Goal: Task Accomplishment & Management: Complete application form

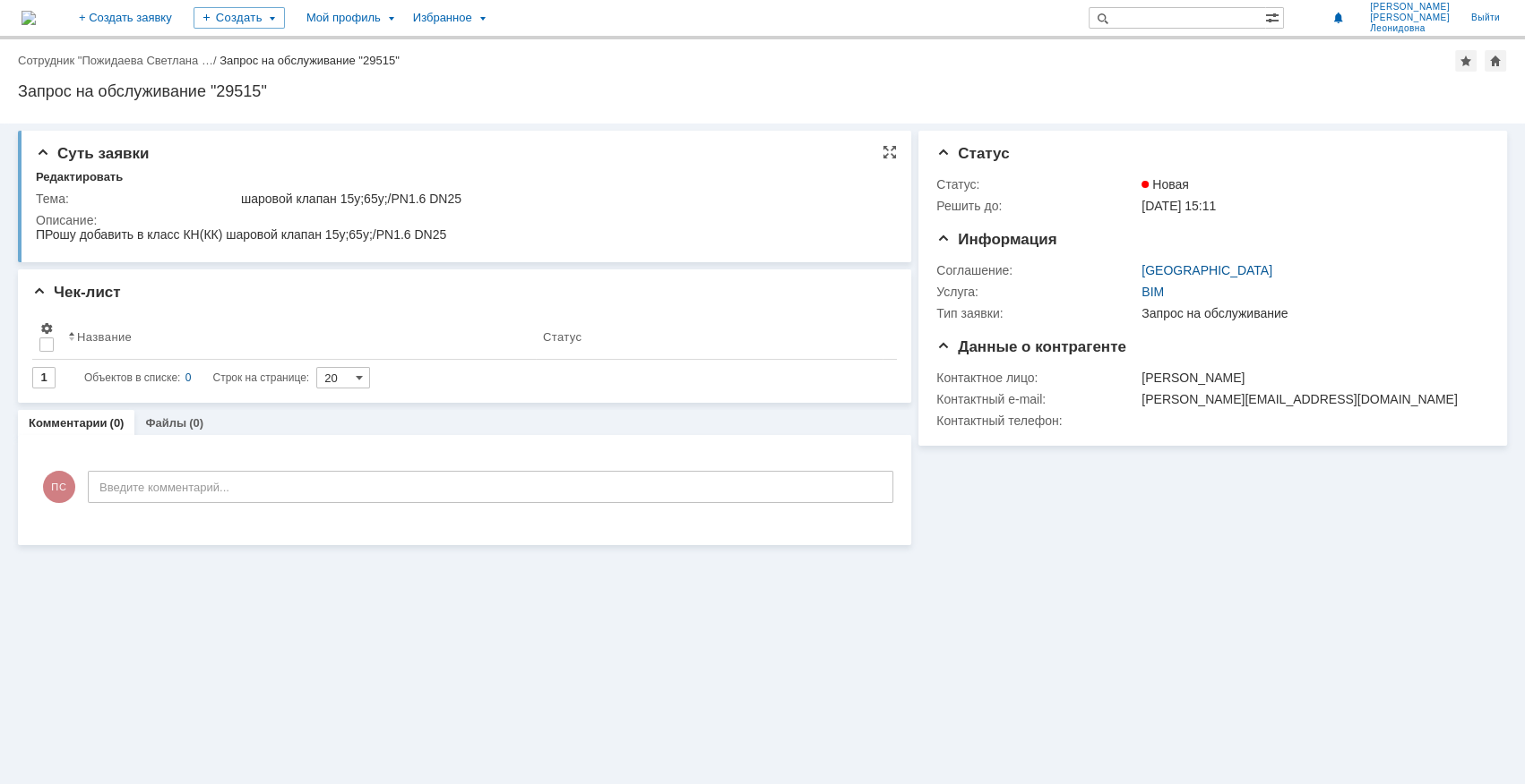
click at [357, 199] on div "шаровой клапан 15y;65y;/PN1.6 DN25" at bounding box center [563, 199] width 644 height 14
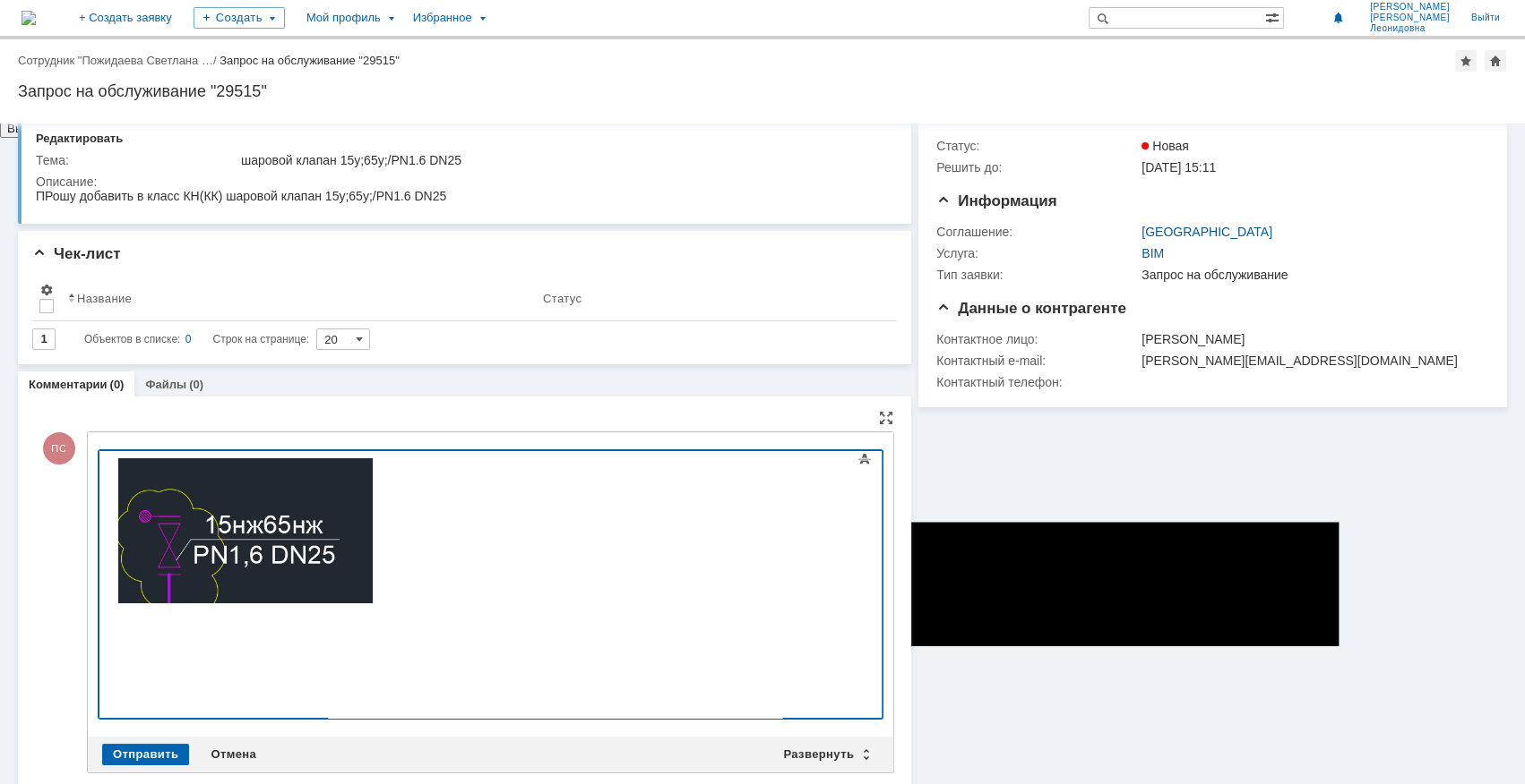
scroll to position [54, 0]
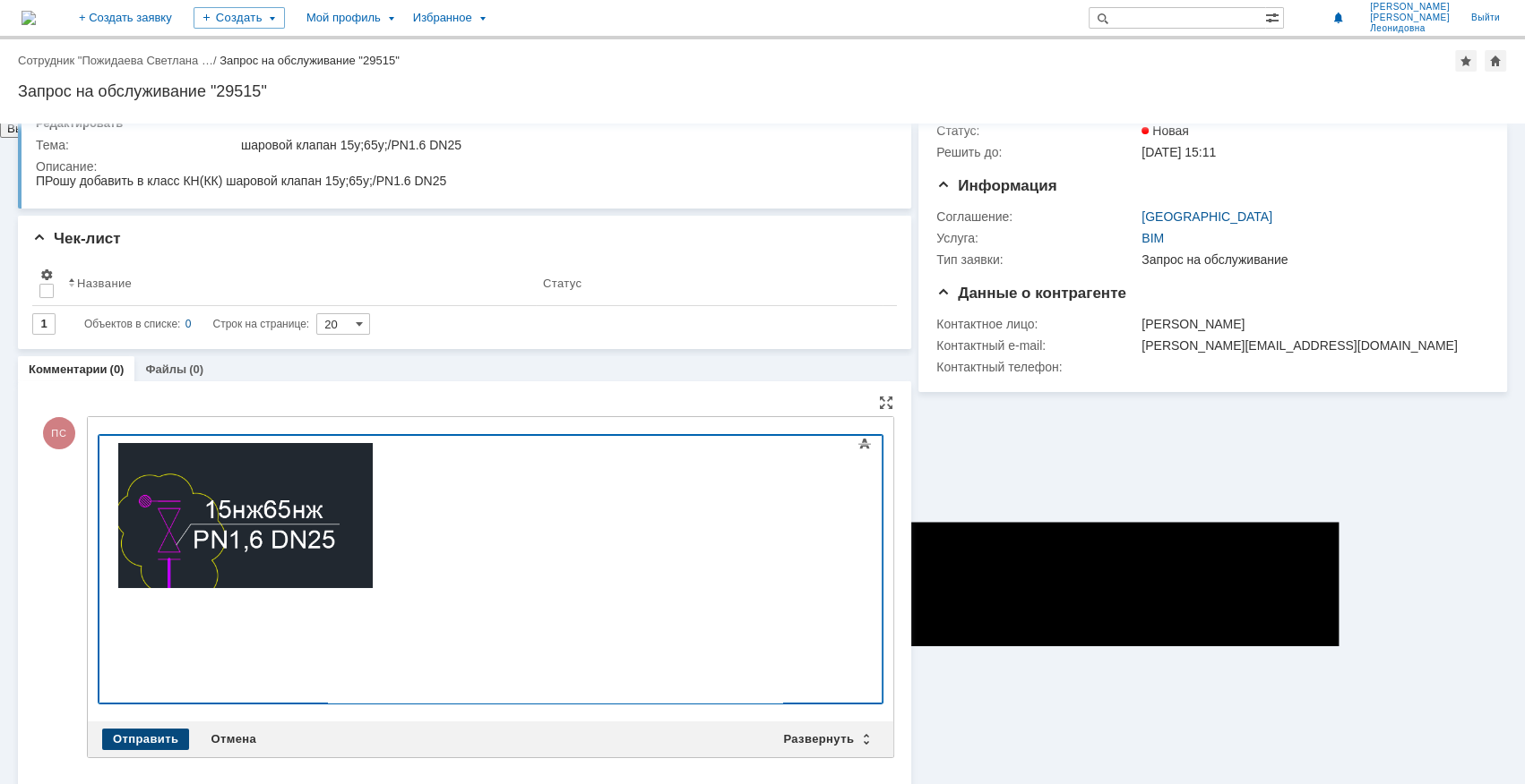
click at [132, 729] on div "Отправить" at bounding box center [146, 739] width 87 height 21
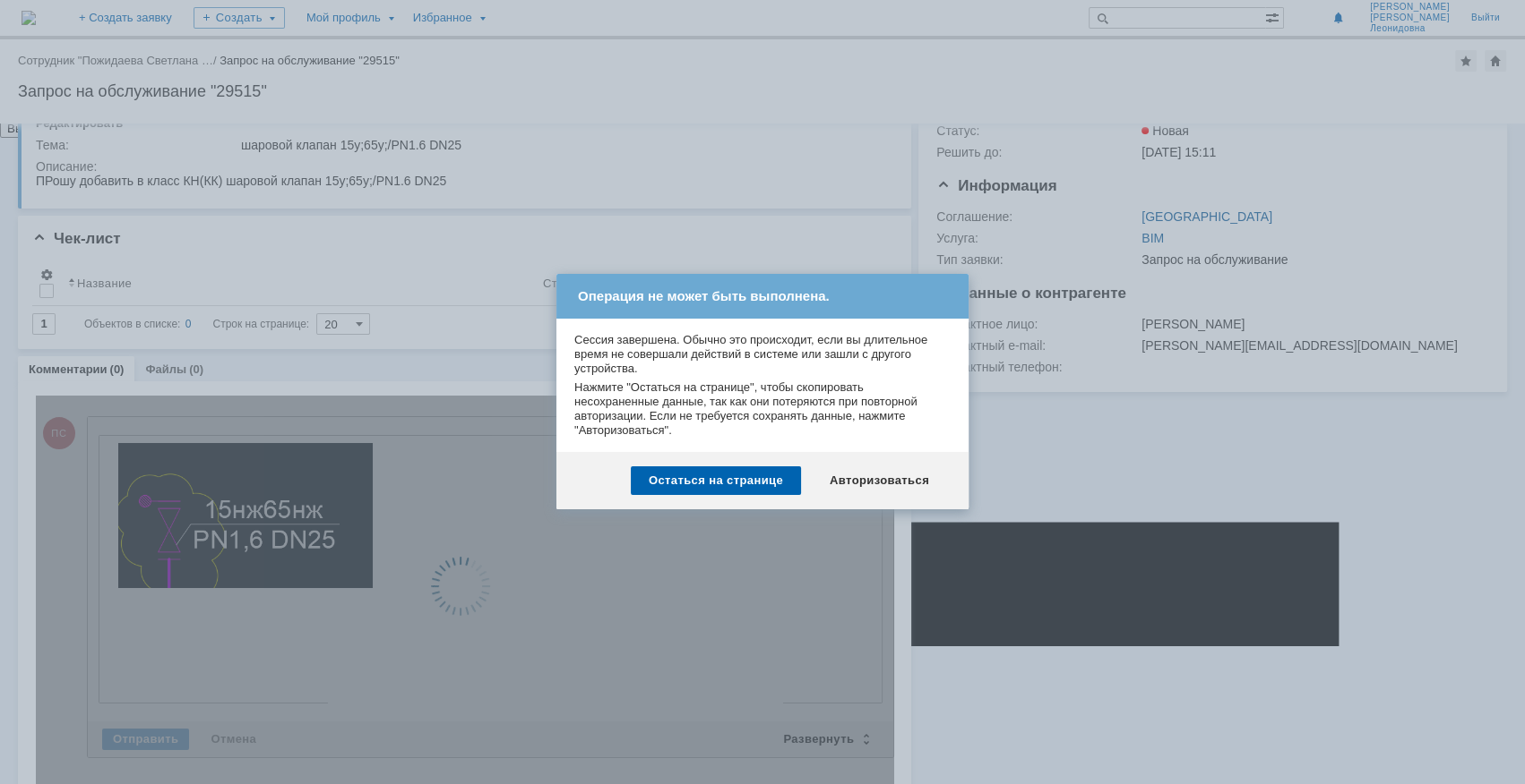
click at [1120, 594] on div at bounding box center [762, 392] width 1525 height 784
click at [1109, 604] on div at bounding box center [762, 392] width 1525 height 784
click at [769, 485] on div "Остаться на странице" at bounding box center [715, 481] width 170 height 29
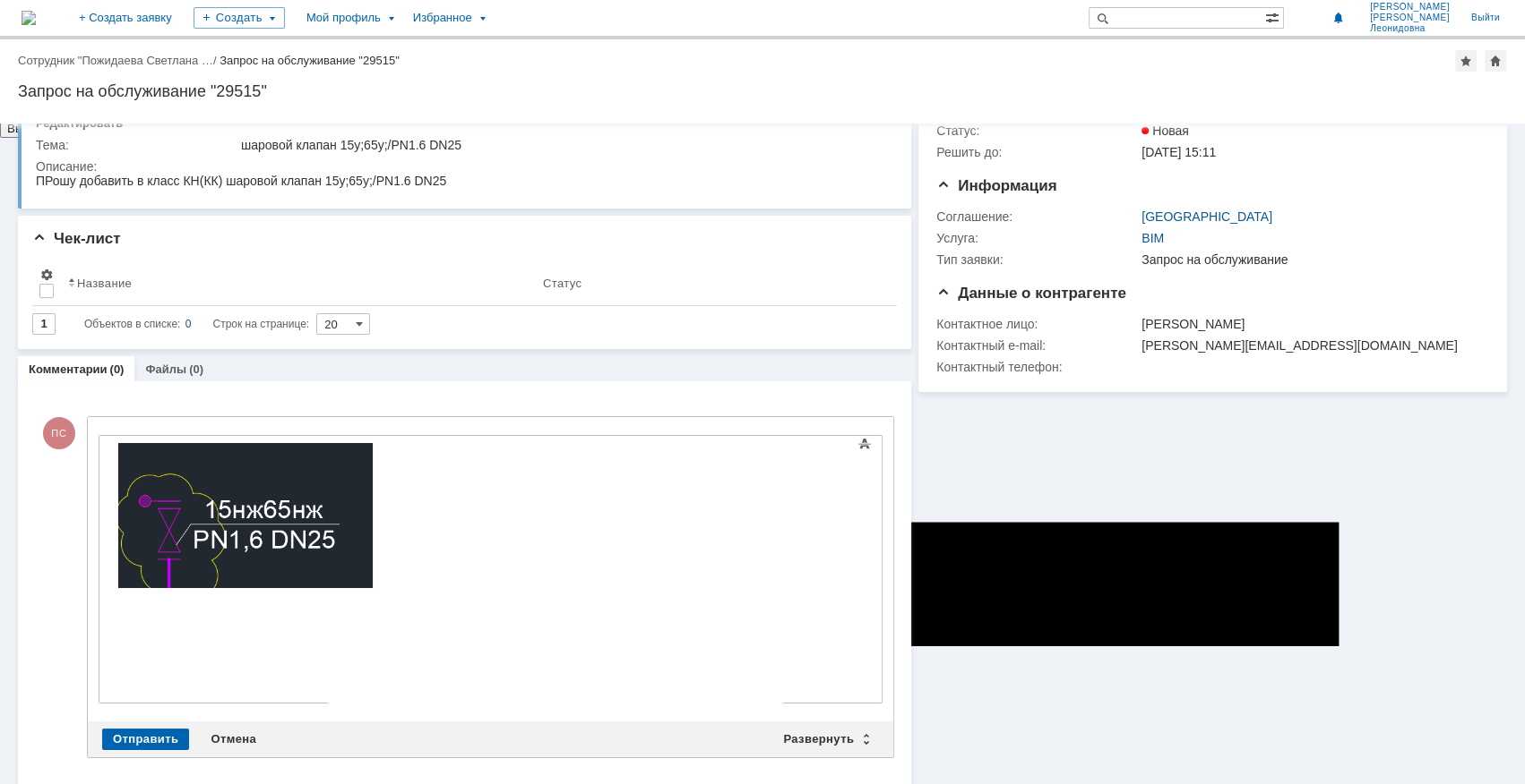
click at [976, 617] on div "Информация Статус Статус: Новая Решить до: 23.09.2025 15:11 Информация Соглашен…" at bounding box center [1209, 432] width 596 height 726
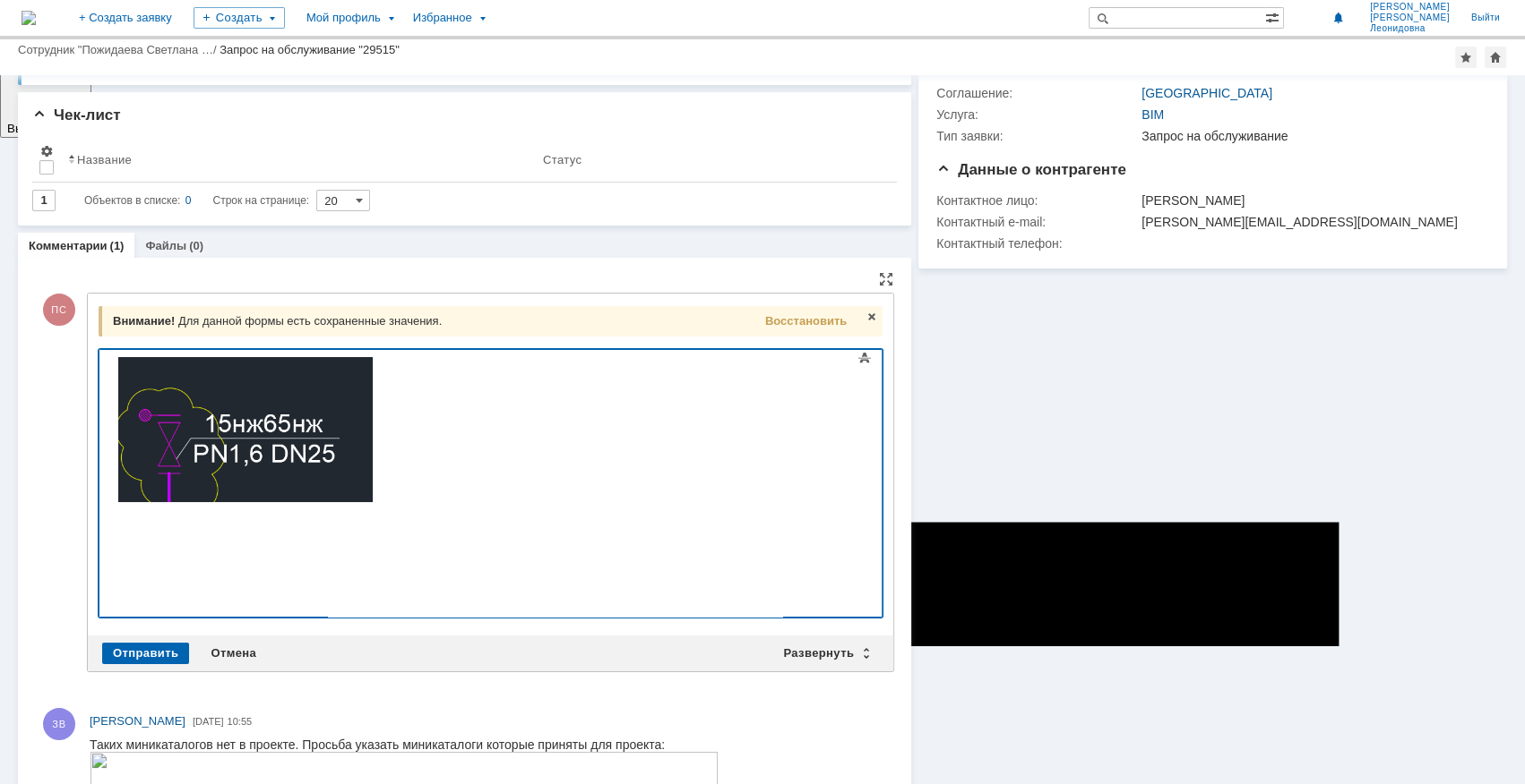
scroll to position [325, 0]
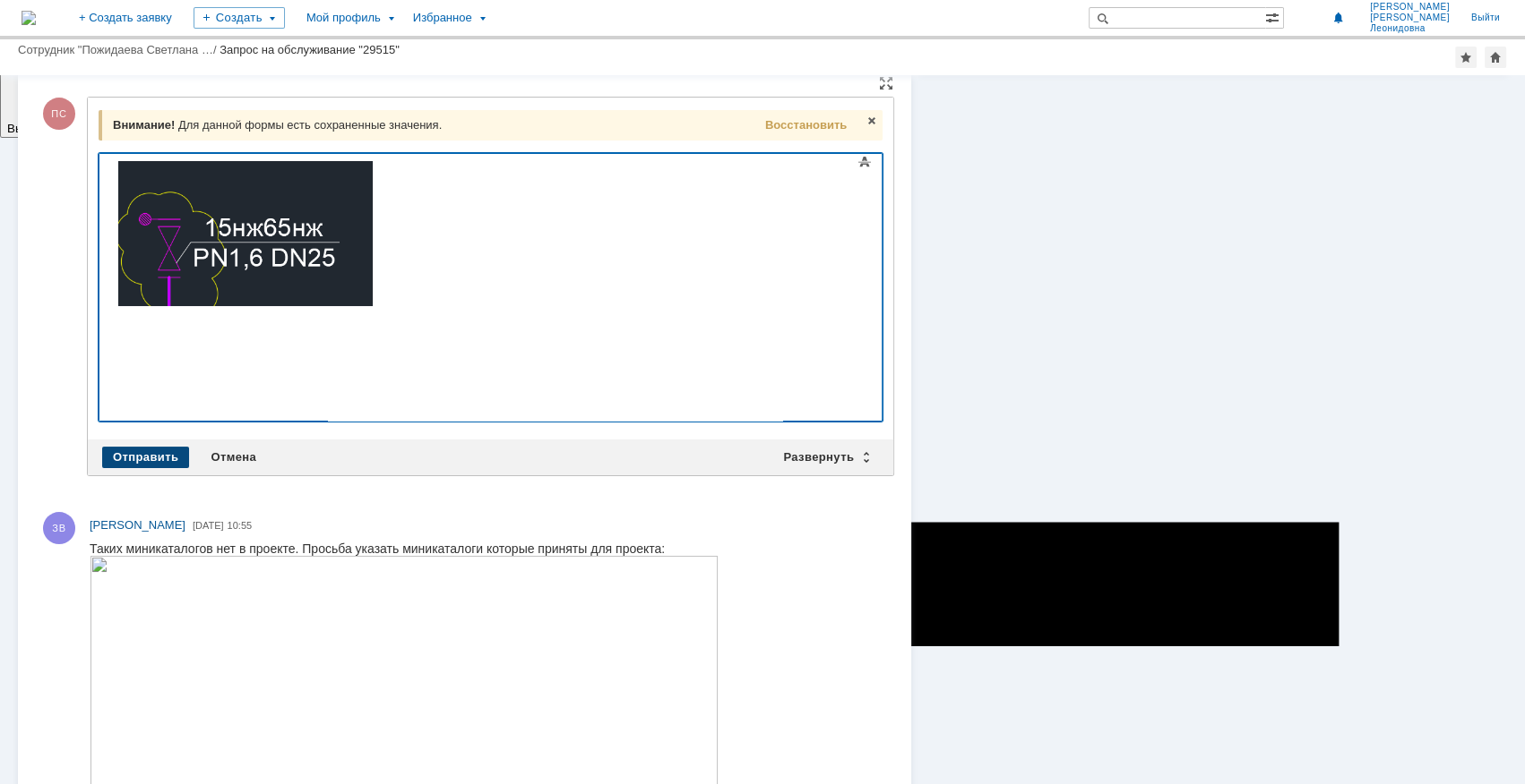
click at [165, 447] on div "Отправить" at bounding box center [146, 457] width 87 height 21
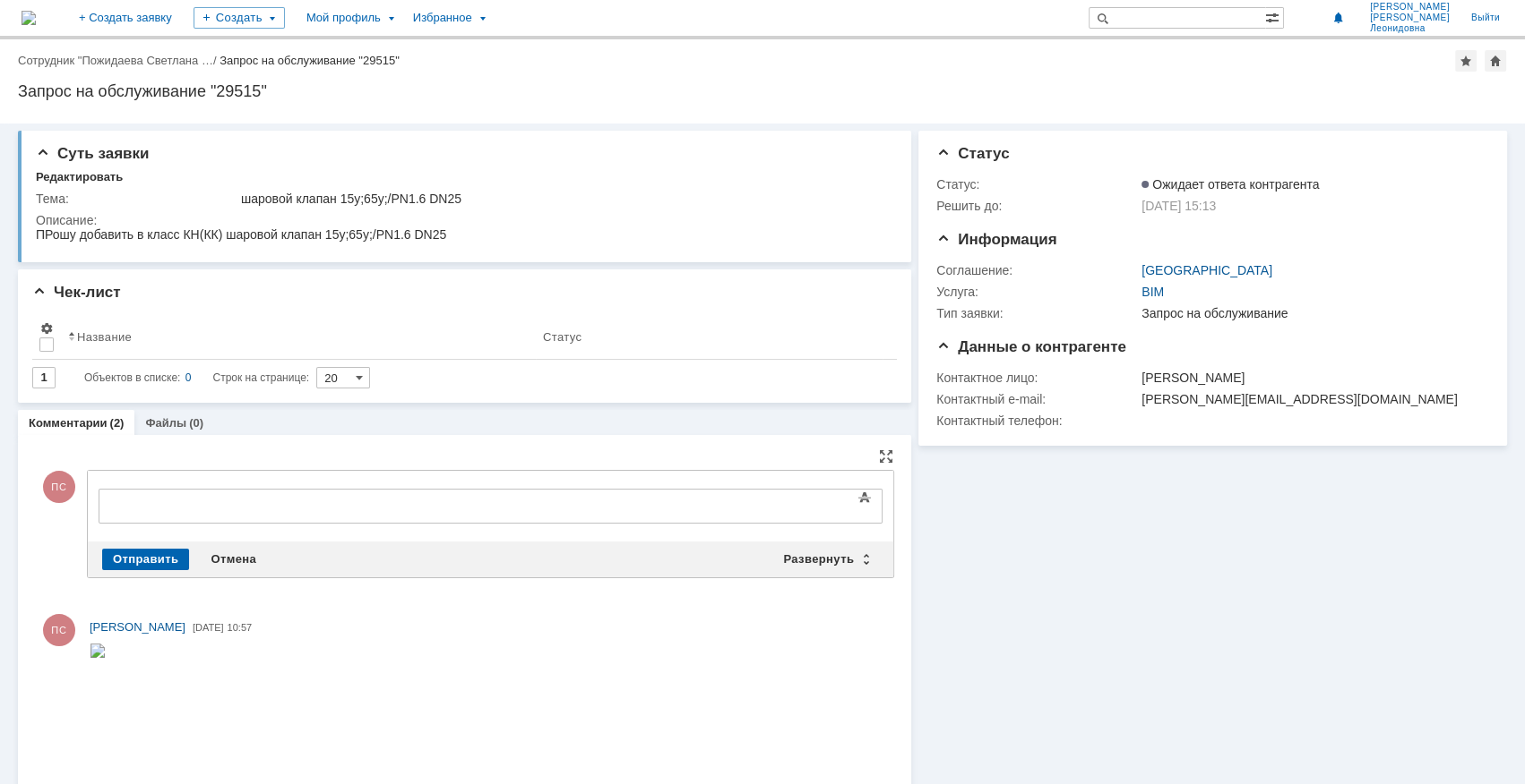
scroll to position [0, 0]
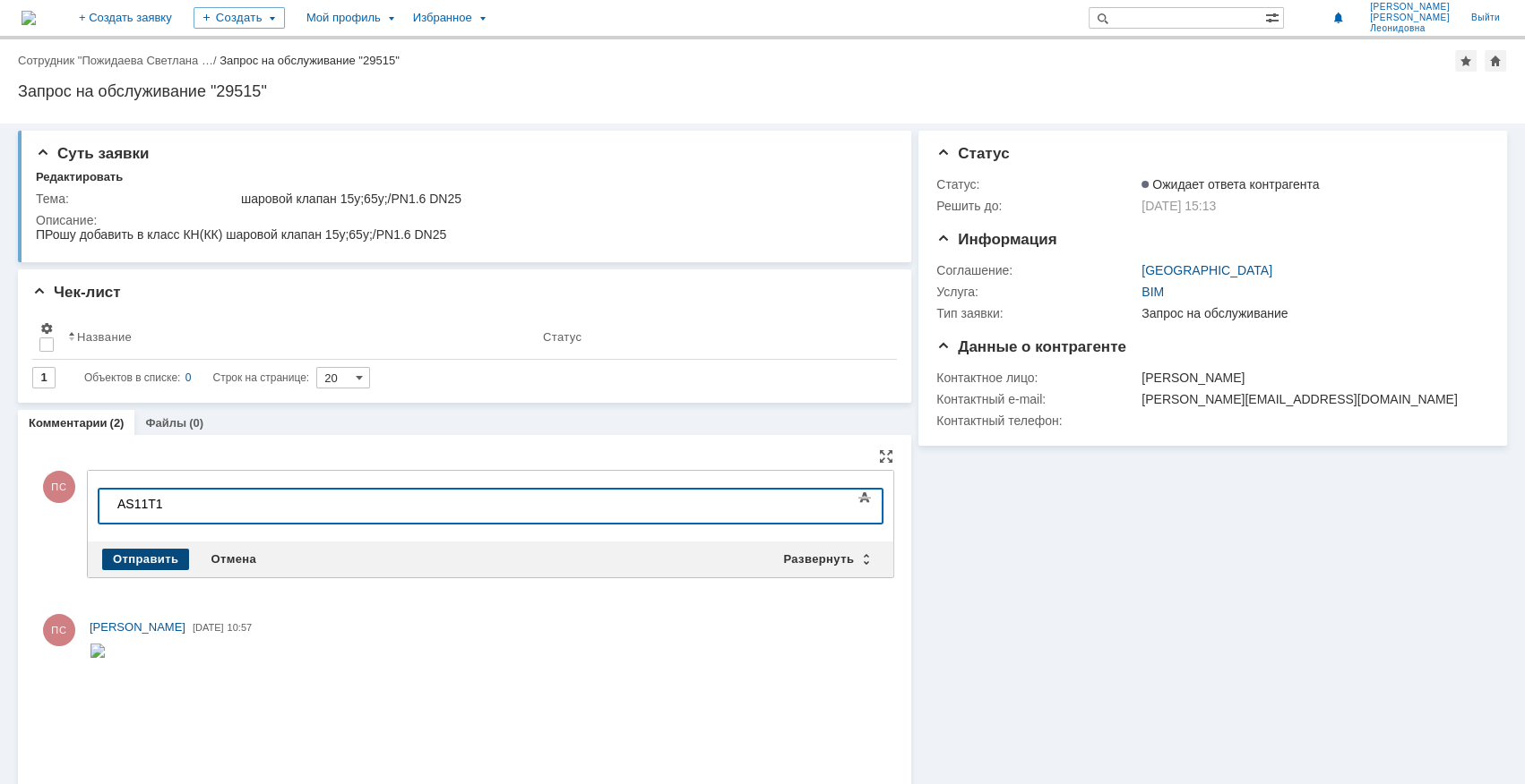
click at [139, 552] on div "Отправить" at bounding box center [146, 559] width 87 height 21
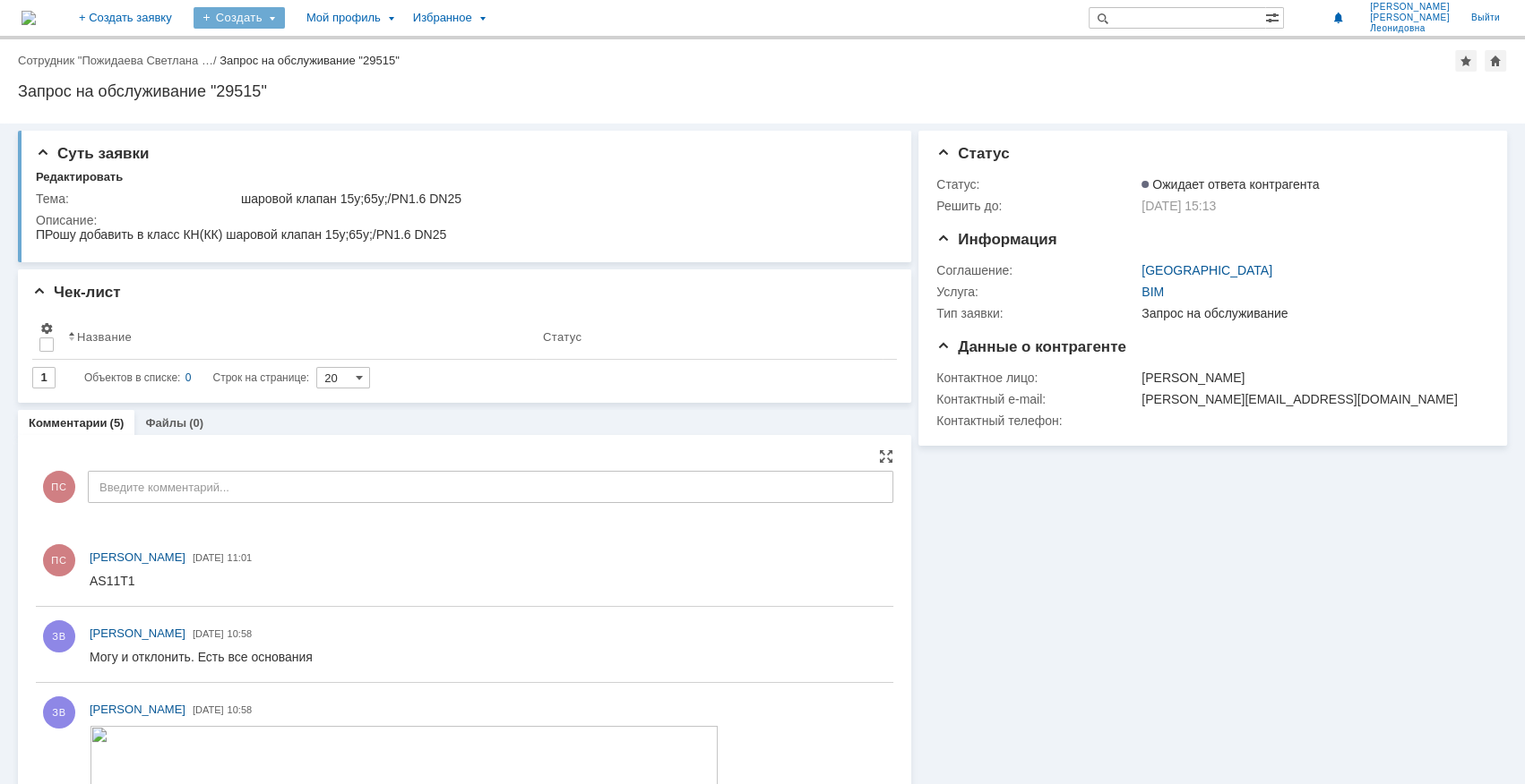
click at [285, 16] on div "Создать" at bounding box center [239, 18] width 91 height 21
click at [307, 45] on link "Заявка" at bounding box center [265, 53] width 136 height 21
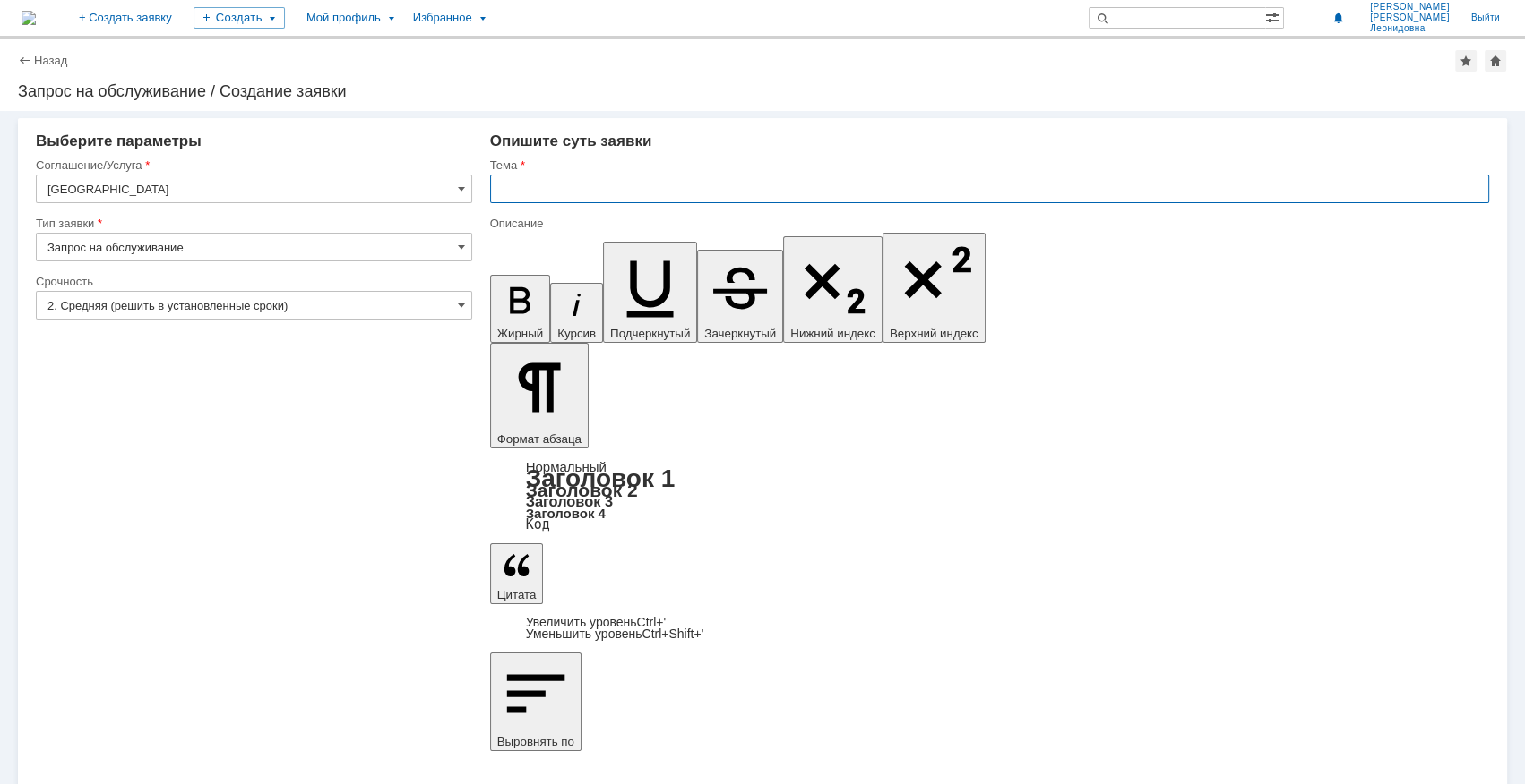
click at [536, 189] on input "text" at bounding box center [989, 188] width 999 height 29
type input "G"
type input "Поворотная заглушка"
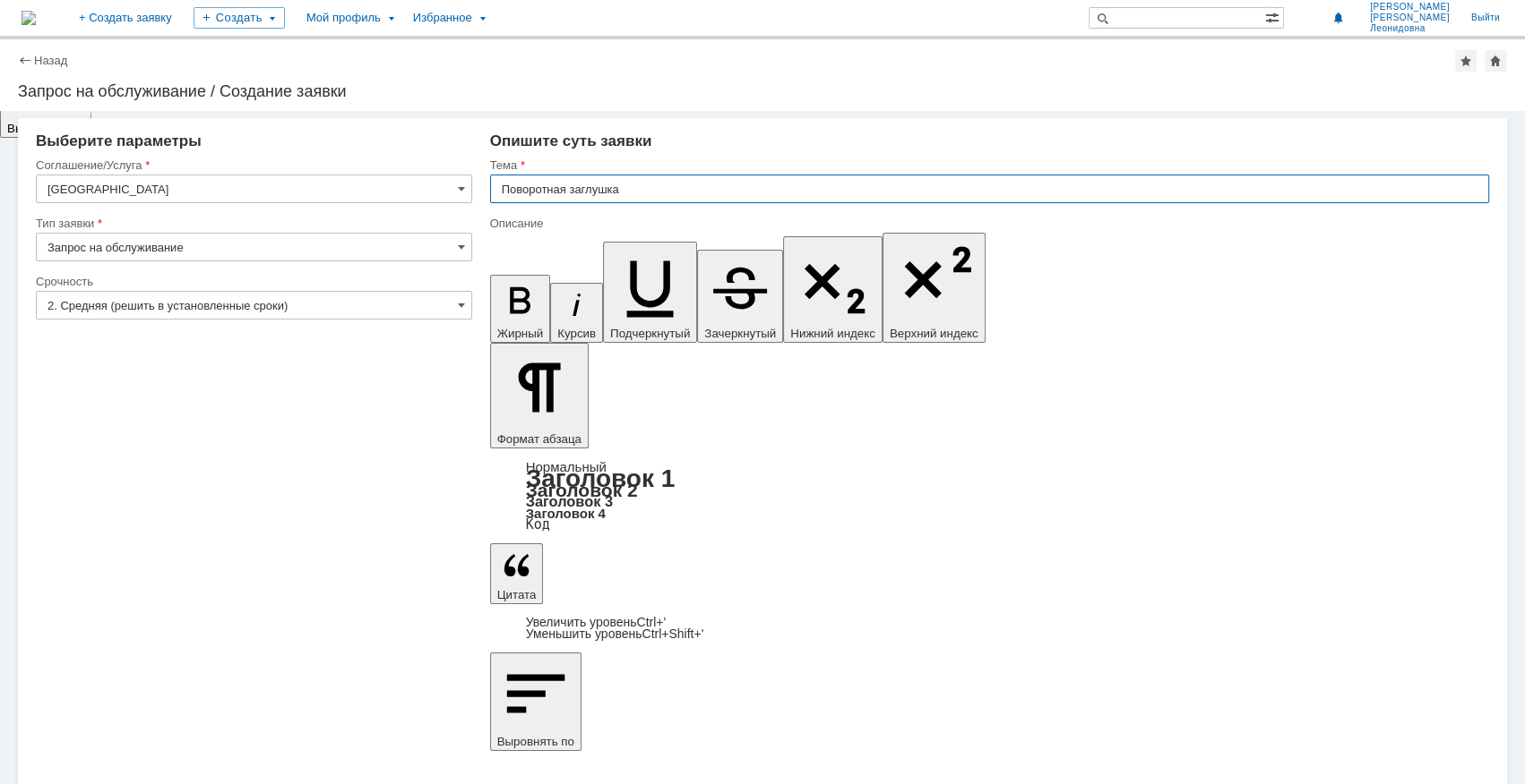
drag, startPoint x: 840, startPoint y: 5871, endPoint x: 851, endPoint y: 5879, distance: 13.6
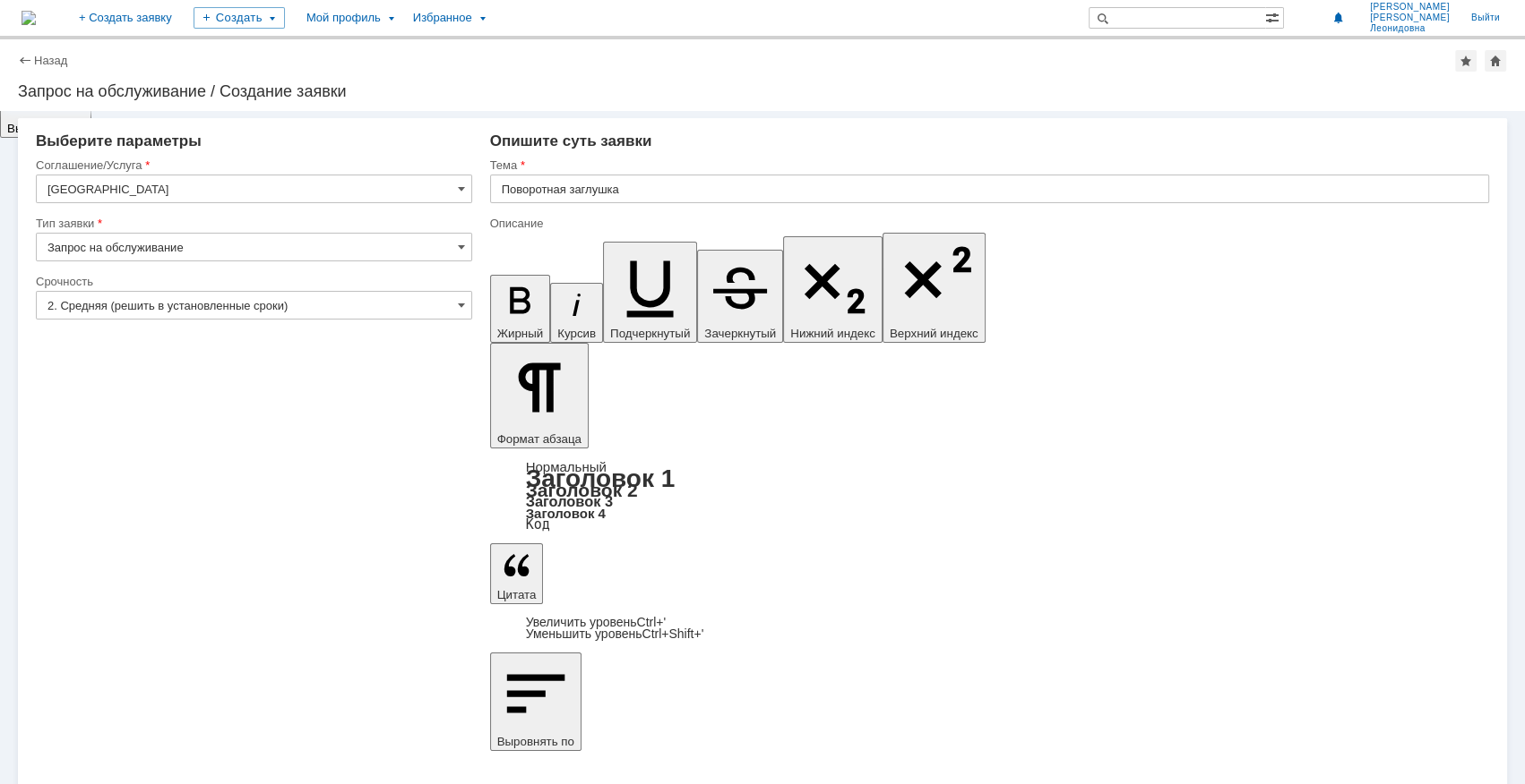
drag, startPoint x: 838, startPoint y: 5872, endPoint x: 847, endPoint y: 5878, distance: 10.8
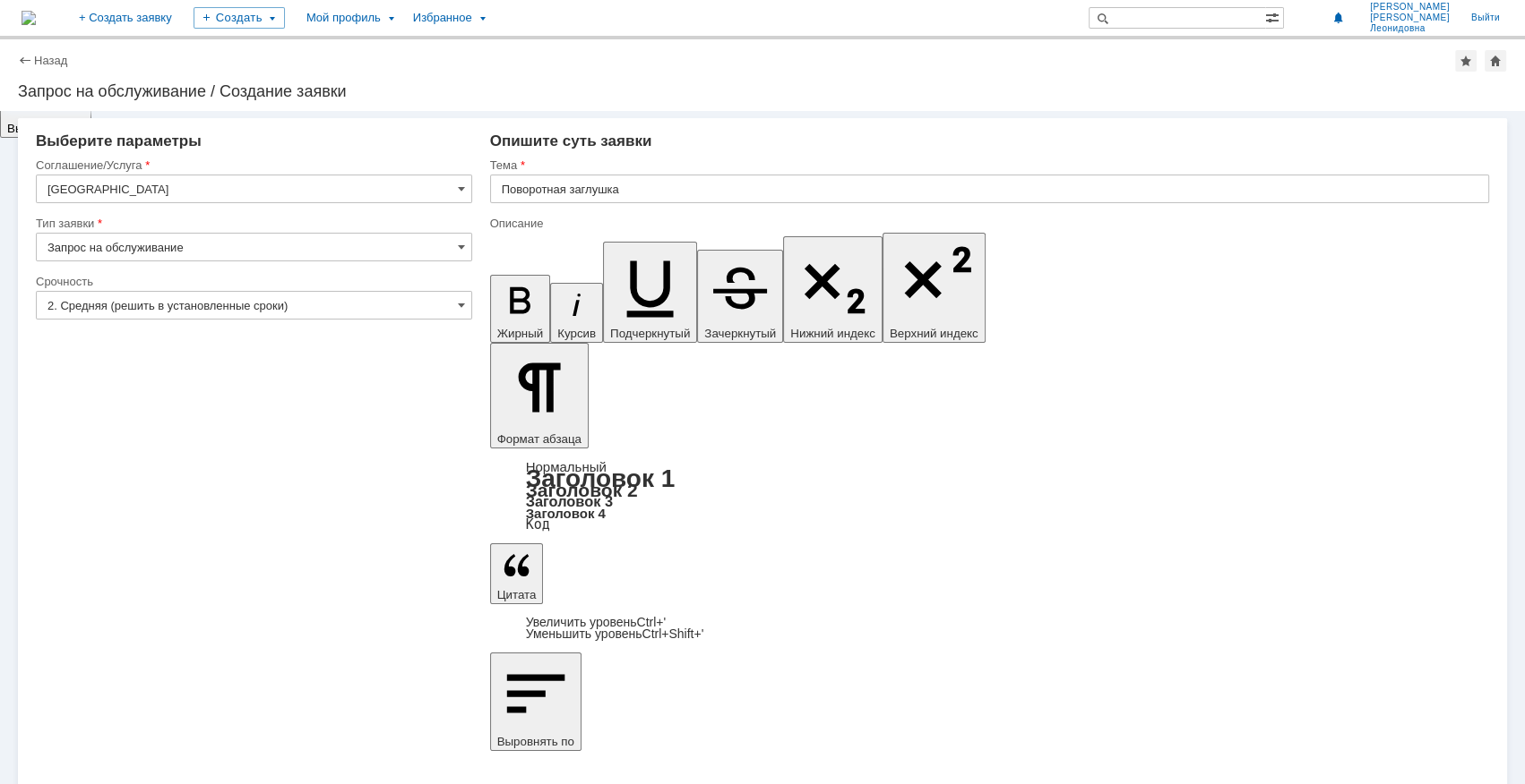
click at [460, 306] on span at bounding box center [461, 304] width 7 height 14
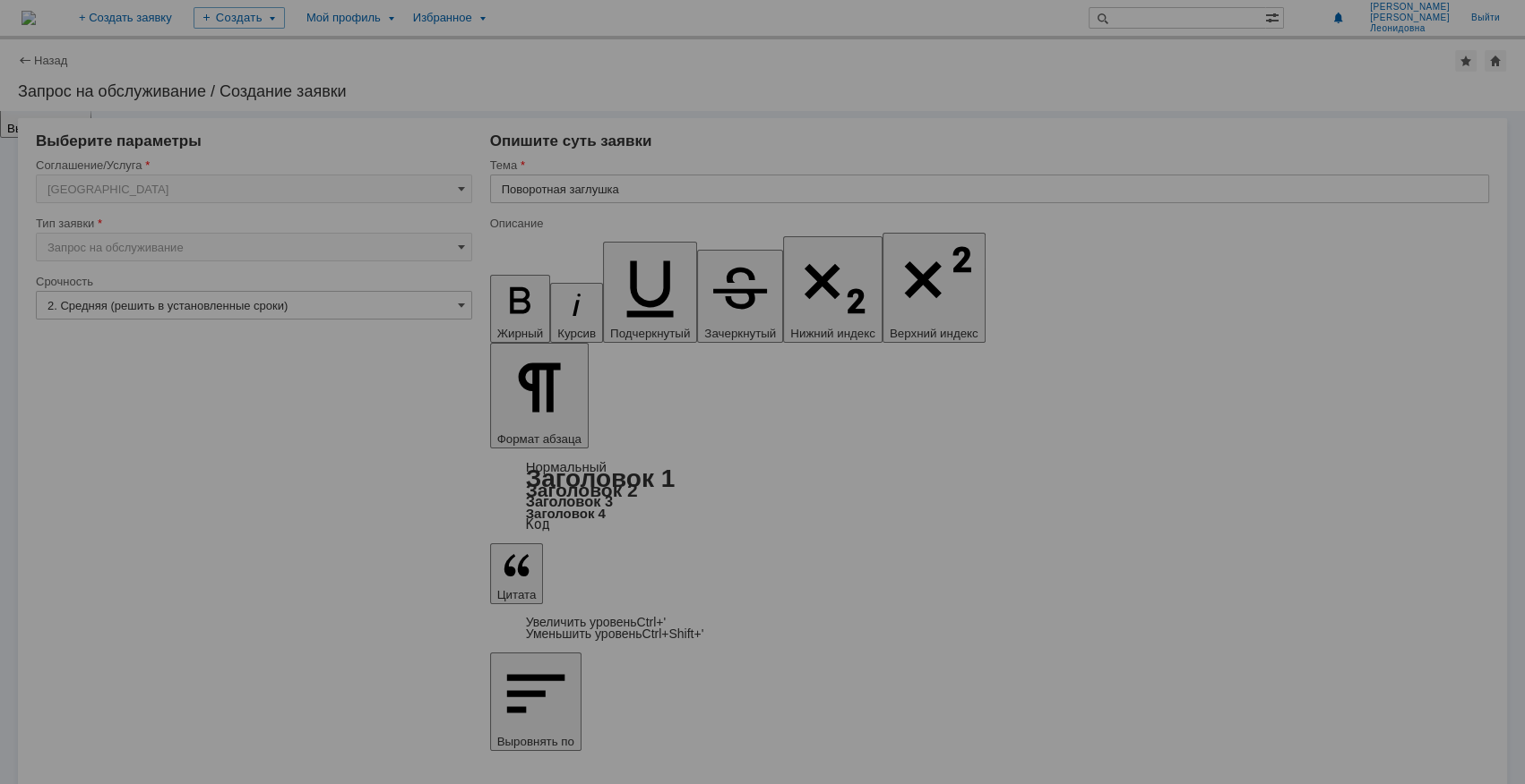
type input "2. Средняя (решить в установленные сроки)"
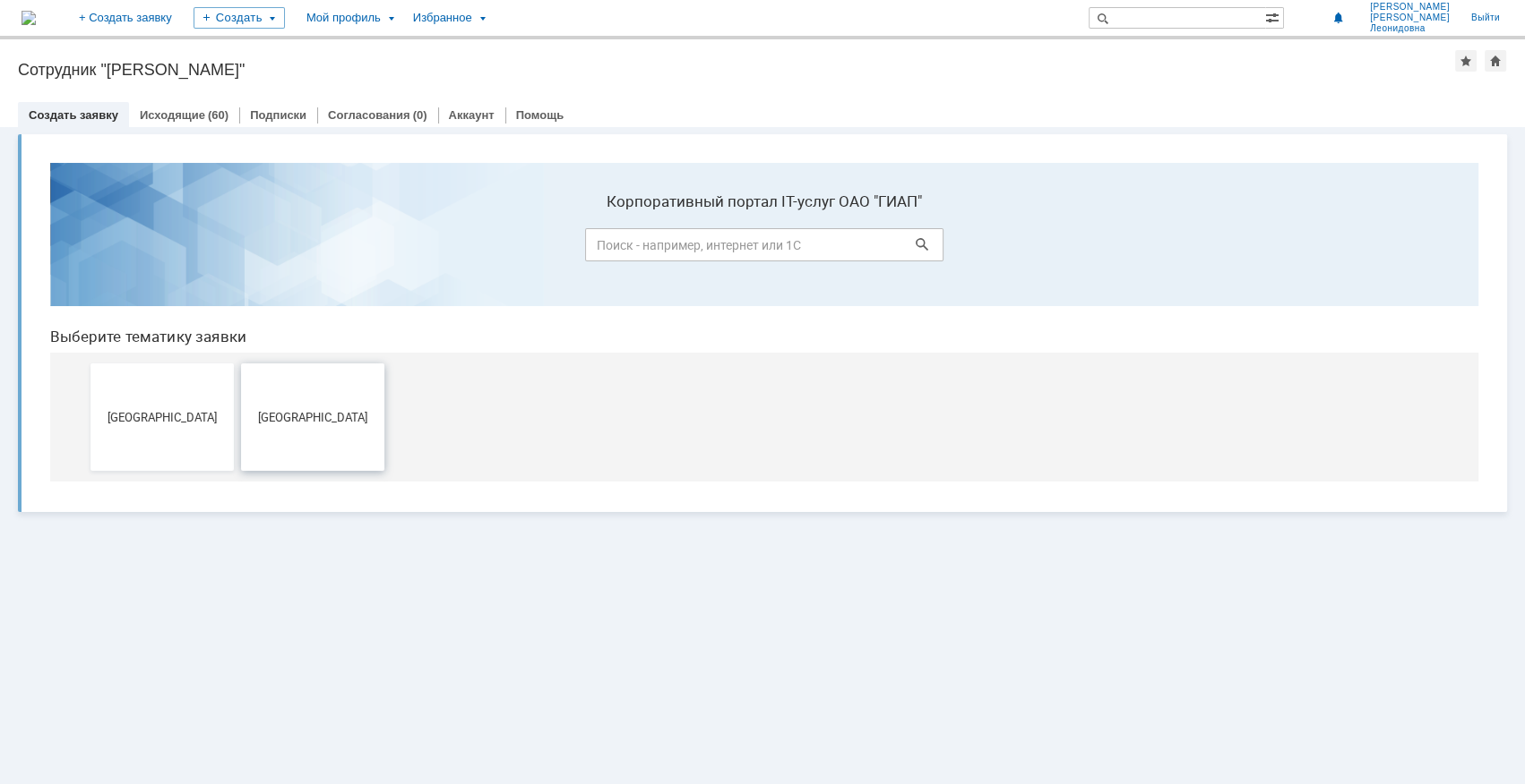
click at [296, 416] on span "[GEOGRAPHIC_DATA]" at bounding box center [312, 417] width 133 height 13
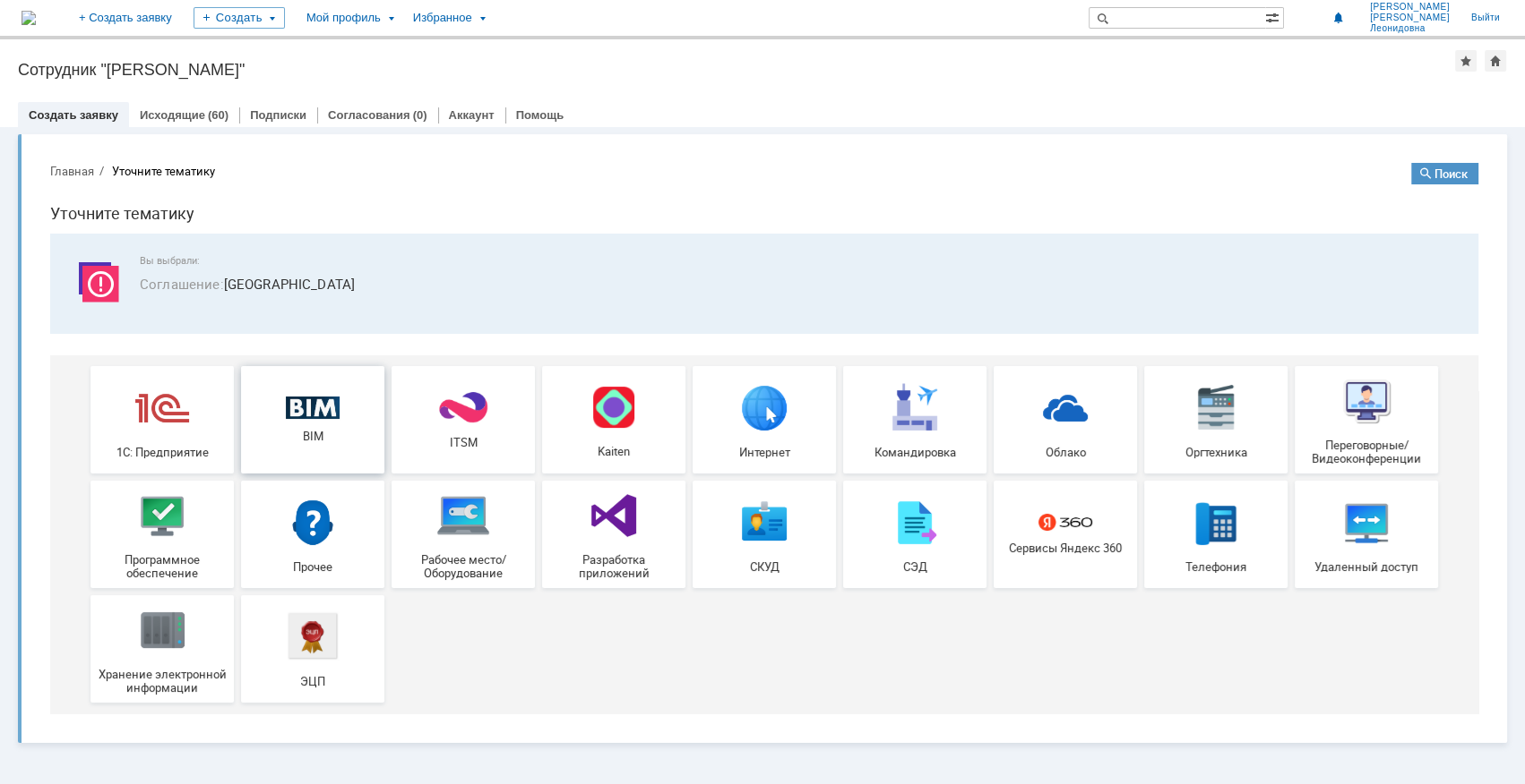
click at [299, 397] on img at bounding box center [313, 408] width 54 height 23
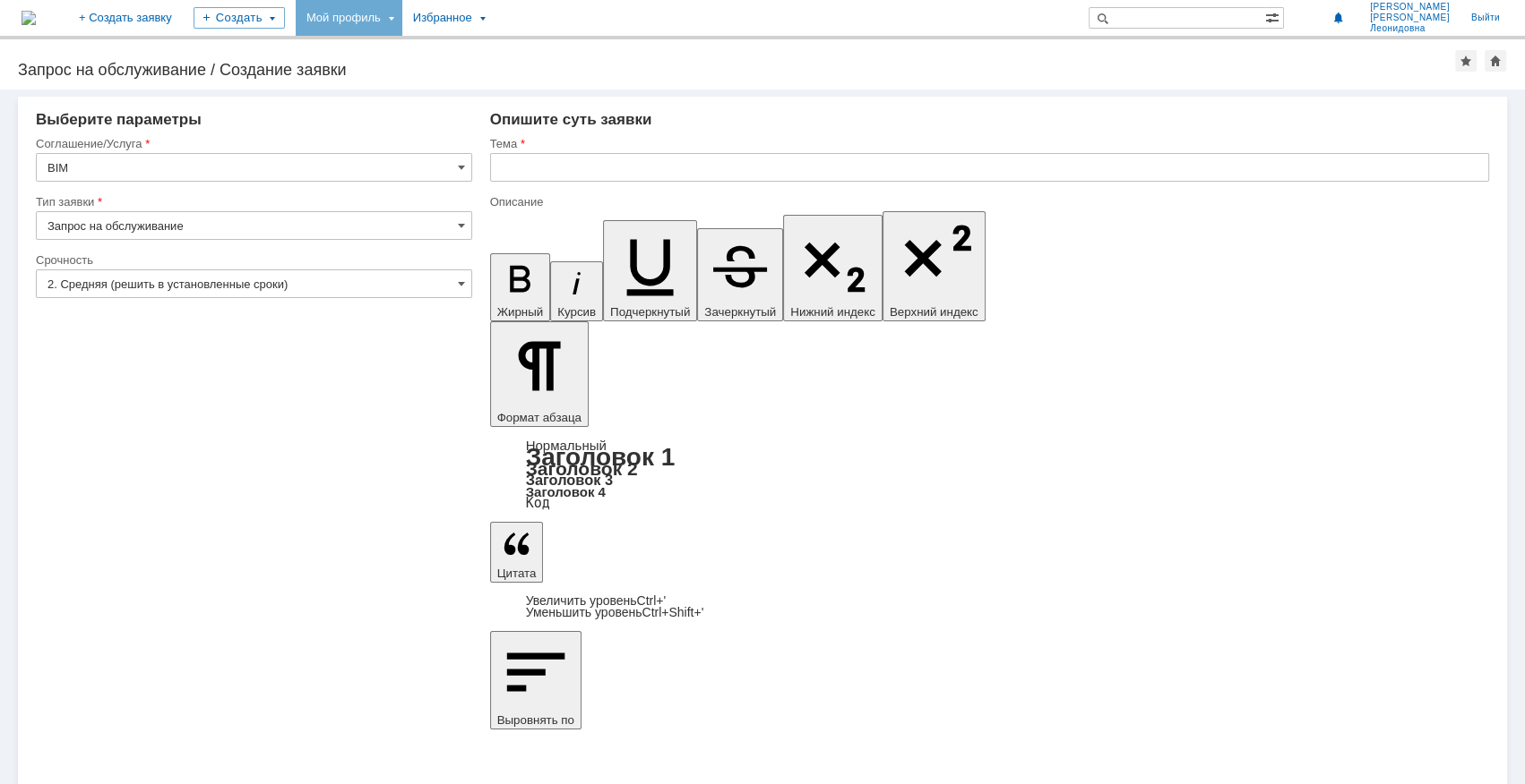
click at [402, 11] on div "Мой профиль" at bounding box center [348, 18] width 107 height 36
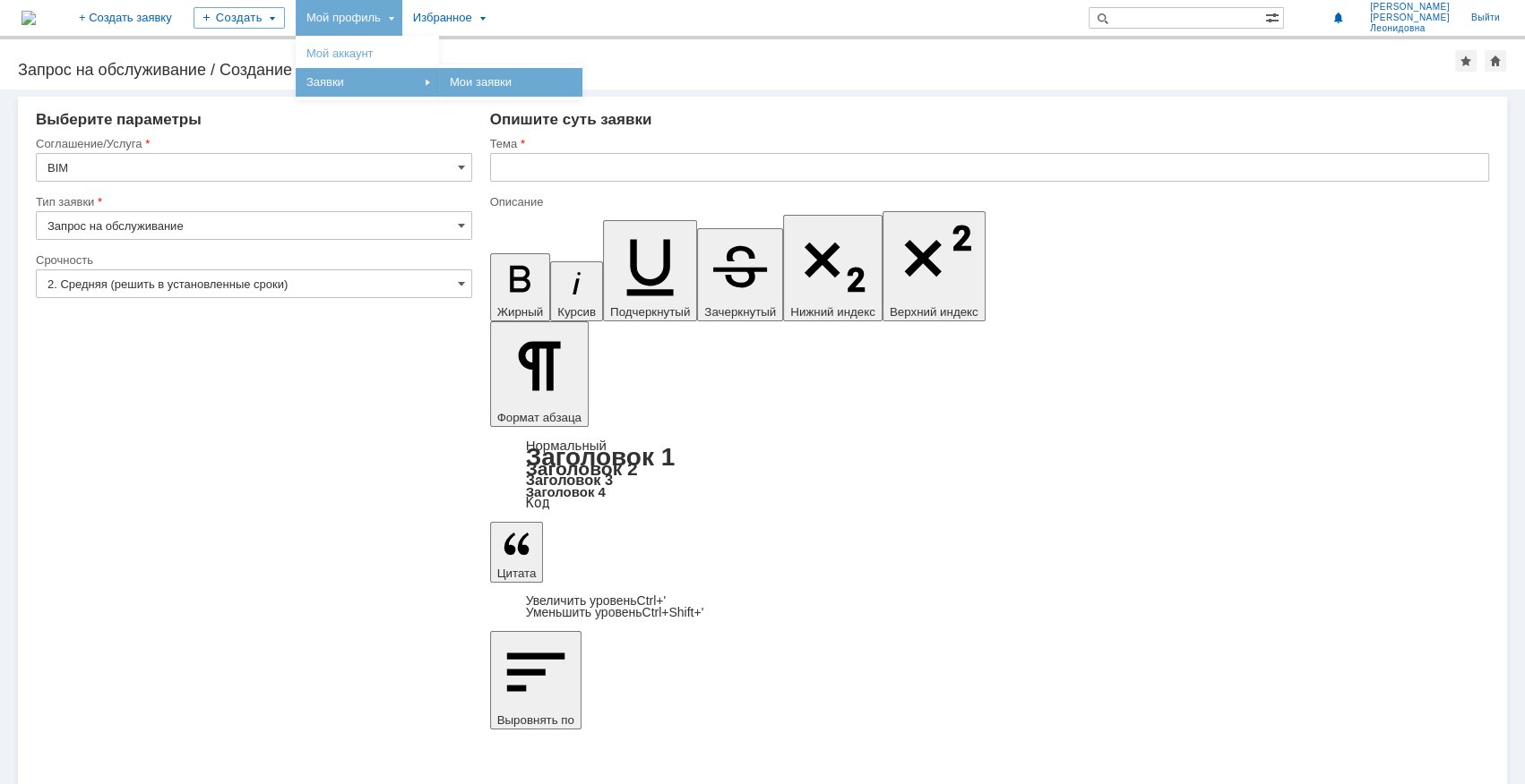
click at [545, 78] on link "Мои заявки" at bounding box center [510, 82] width 136 height 21
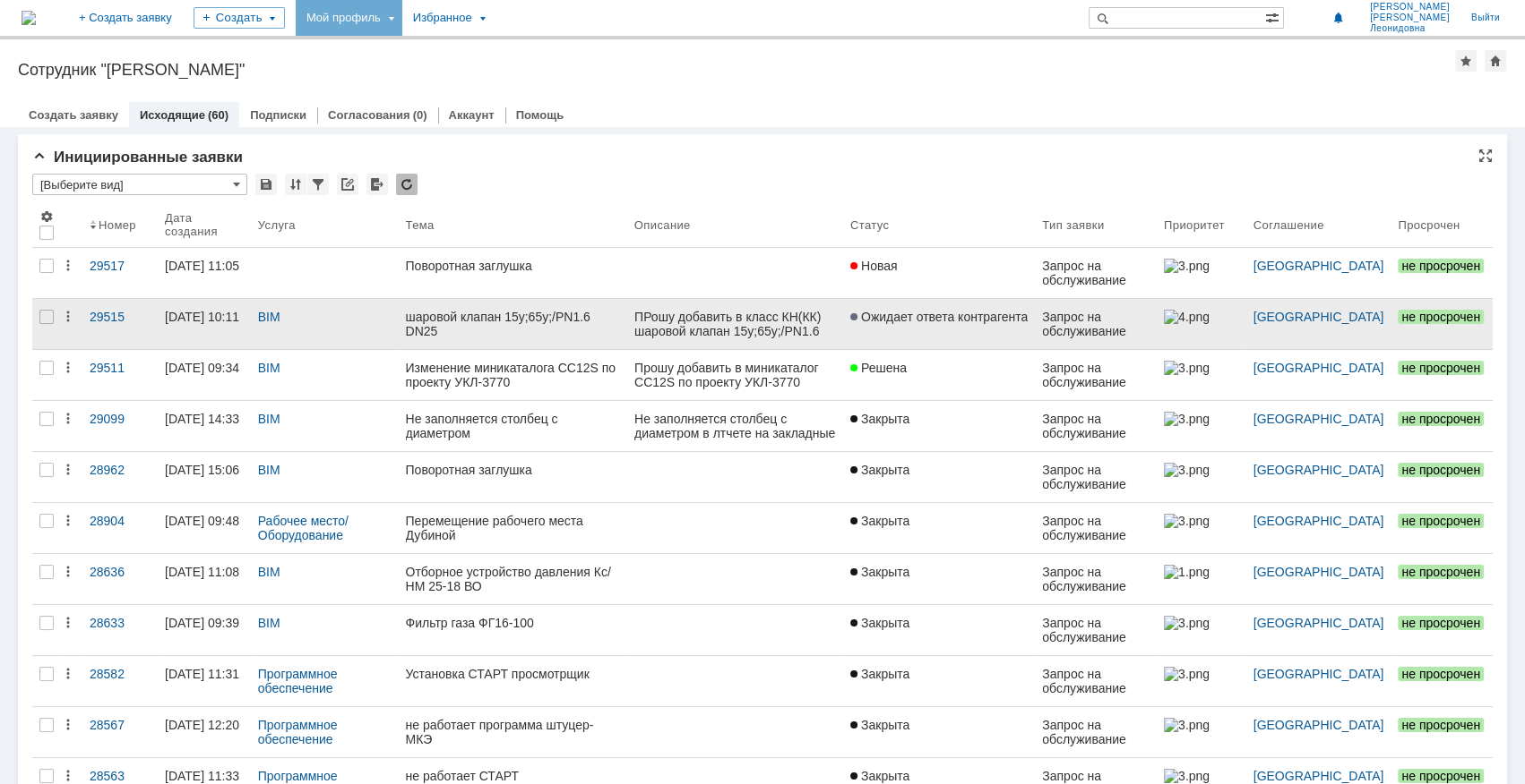
click at [483, 331] on link "шаровой клапан 15y;65y;/PN1.6 DN25" at bounding box center [512, 324] width 228 height 50
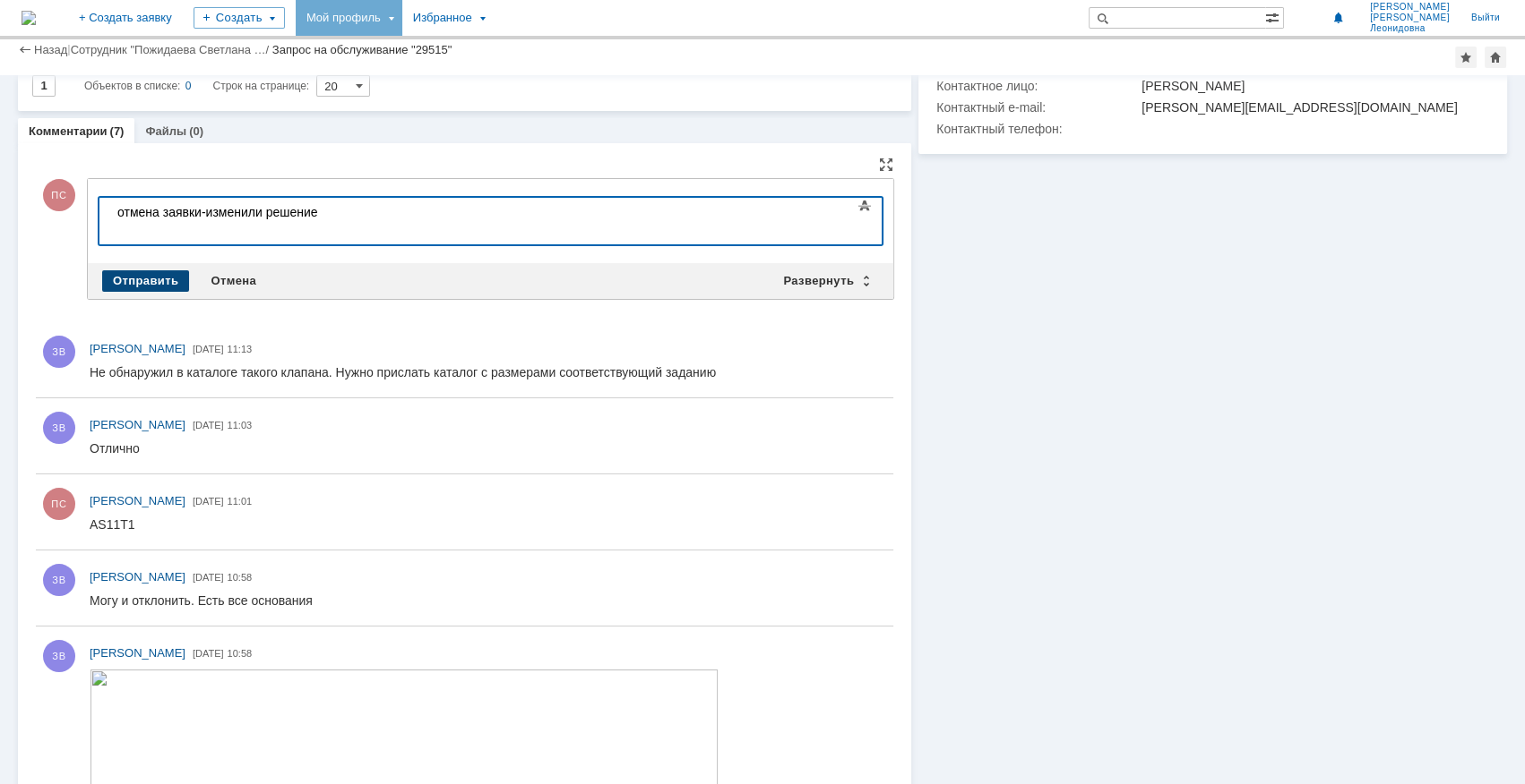
click at [144, 272] on div "Отправить" at bounding box center [146, 280] width 87 height 21
